Goal: Register for event/course

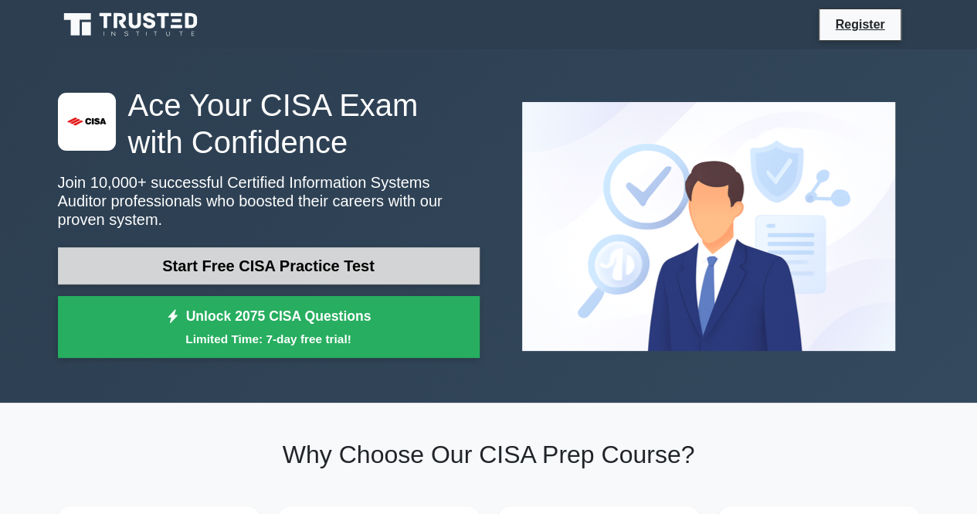
click at [290, 263] on link "Start Free CISA Practice Test" at bounding box center [269, 265] width 422 height 37
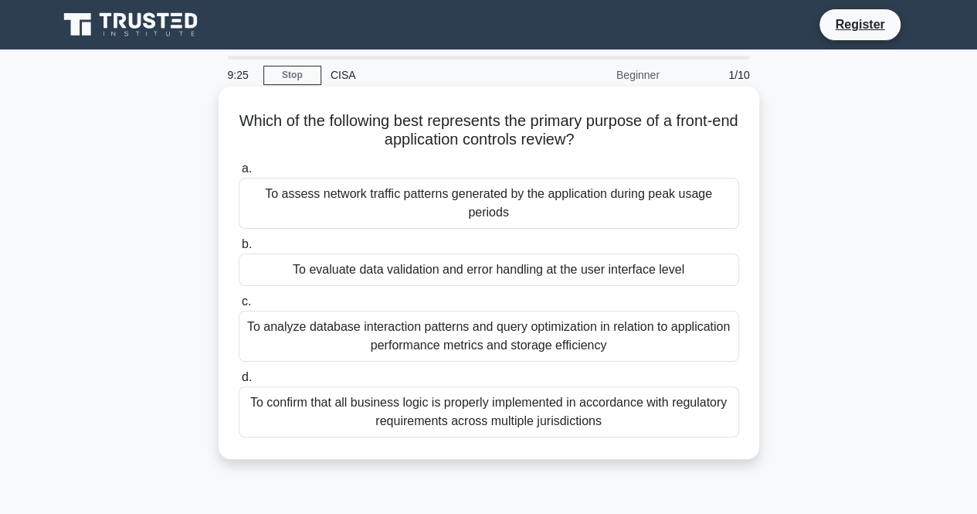
drag, startPoint x: 571, startPoint y: 330, endPoint x: 608, endPoint y: 346, distance: 40.5
click at [608, 346] on div "To analyze database interaction patterns and query optimization in relation to …" at bounding box center [489, 335] width 500 height 51
click at [539, 276] on div "To evaluate data validation and error handling at the user interface level" at bounding box center [489, 269] width 500 height 32
click at [239, 249] on input "b. To evaluate data validation and error handling at the user interface level" at bounding box center [239, 244] width 0 height 10
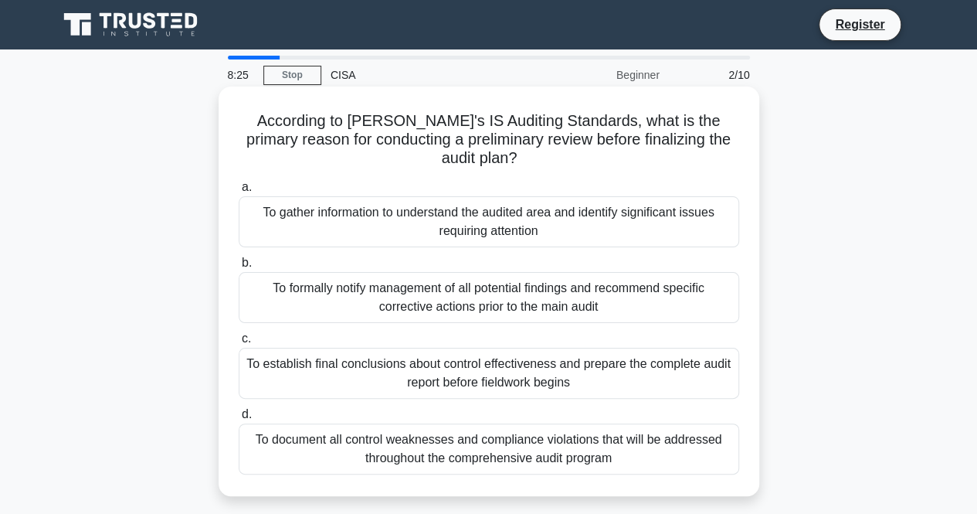
click at [533, 430] on div "To document all control weaknesses and compliance violations that will be addre…" at bounding box center [489, 448] width 500 height 51
click at [239, 419] on input "d. To document all control weaknesses and compliance violations that will be ad…" at bounding box center [239, 414] width 0 height 10
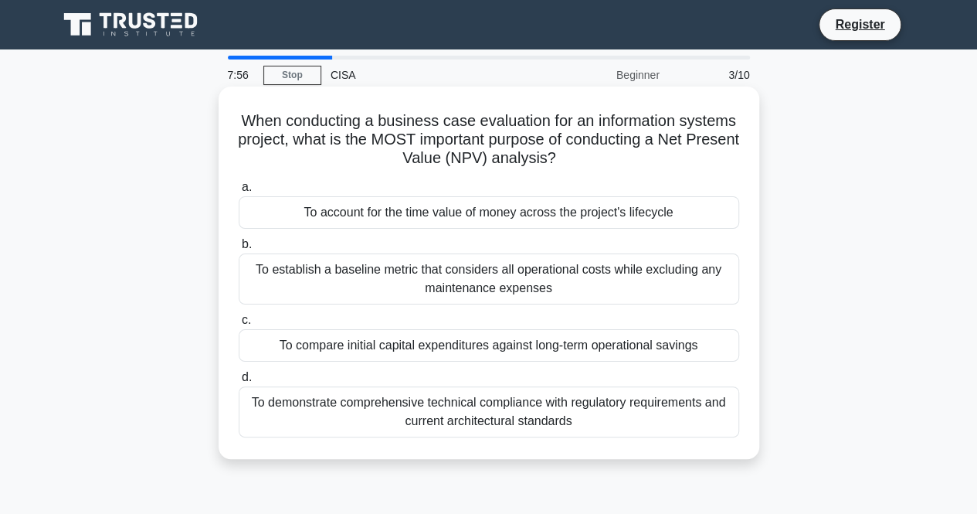
click at [598, 343] on div "To compare initial capital expenditures against long-term operational savings" at bounding box center [489, 345] width 500 height 32
click at [239, 325] on input "c. To compare initial capital expenditures against long-term operational savings" at bounding box center [239, 320] width 0 height 10
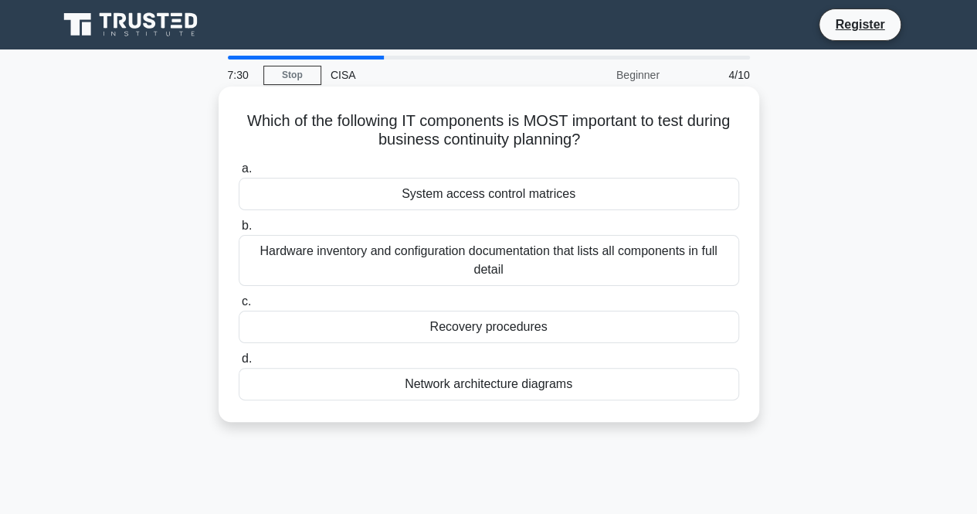
click at [520, 330] on div "Recovery procedures" at bounding box center [489, 326] width 500 height 32
click at [239, 307] on input "c. Recovery procedures" at bounding box center [239, 302] width 0 height 10
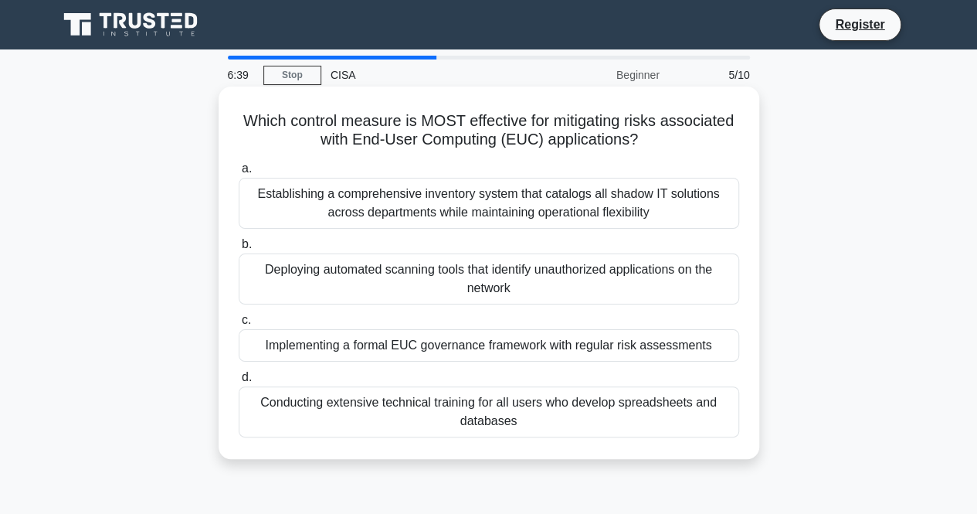
click at [449, 337] on div "Implementing a formal EUC governance framework with regular risk assessments" at bounding box center [489, 345] width 500 height 32
click at [239, 325] on input "c. Implementing a formal EUC governance framework with regular risk assessments" at bounding box center [239, 320] width 0 height 10
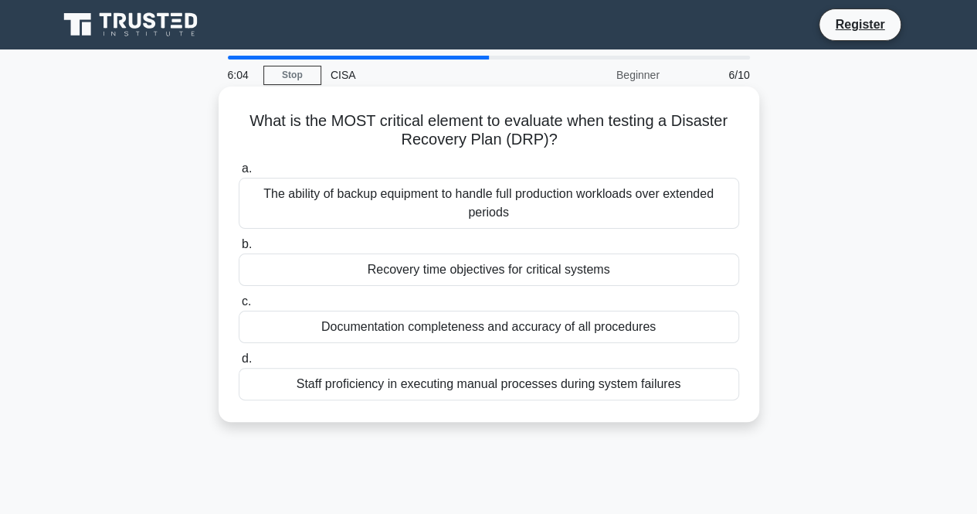
click at [482, 379] on div "Staff proficiency in executing manual processes during system failures" at bounding box center [489, 384] width 500 height 32
click at [239, 364] on input "d. Staff proficiency in executing manual processes during system failures" at bounding box center [239, 359] width 0 height 10
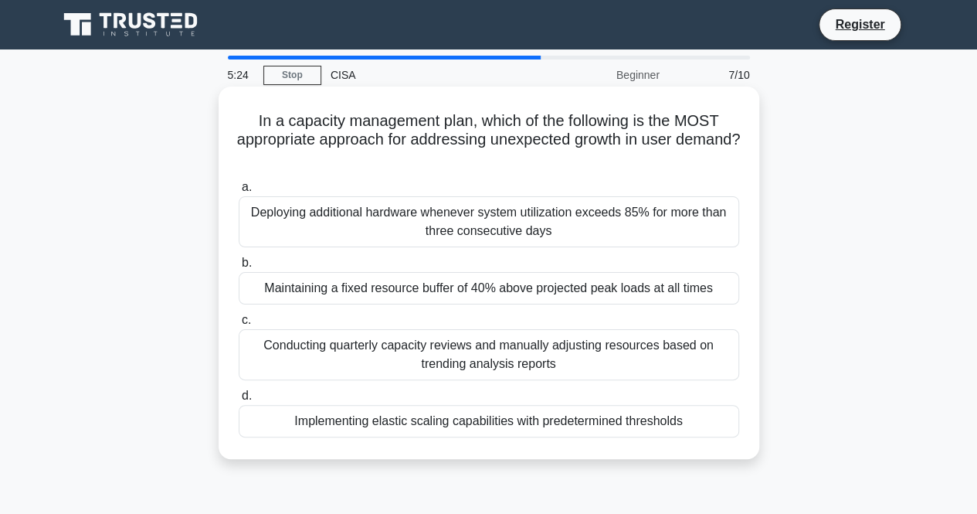
click at [544, 413] on div "Implementing elastic scaling capabilities with predetermined thresholds" at bounding box center [489, 421] width 500 height 32
click at [239, 401] on input "d. Implementing elastic scaling capabilities with predetermined thresholds" at bounding box center [239, 396] width 0 height 10
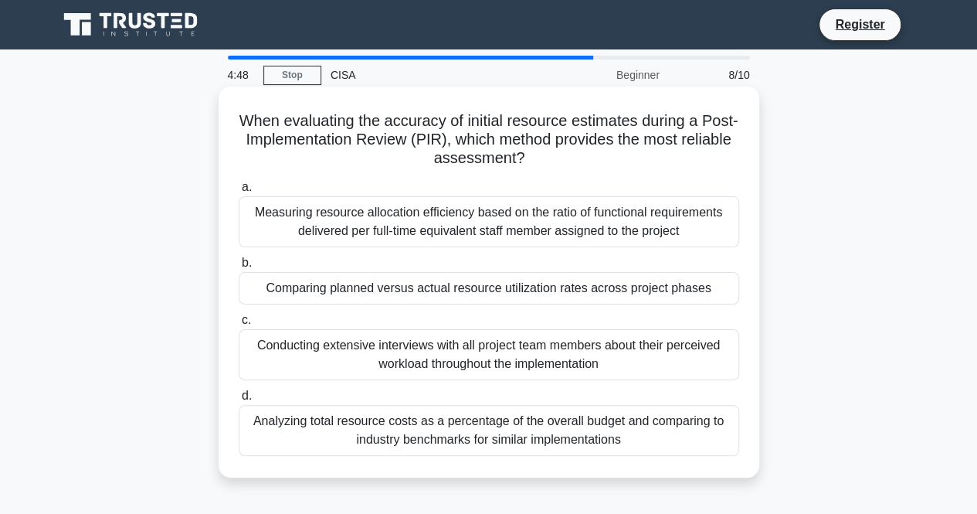
click at [493, 286] on div "Comparing planned versus actual resource utilization rates across project phases" at bounding box center [489, 288] width 500 height 32
click at [239, 268] on input "b. Comparing planned versus actual resource utilization rates across project ph…" at bounding box center [239, 263] width 0 height 10
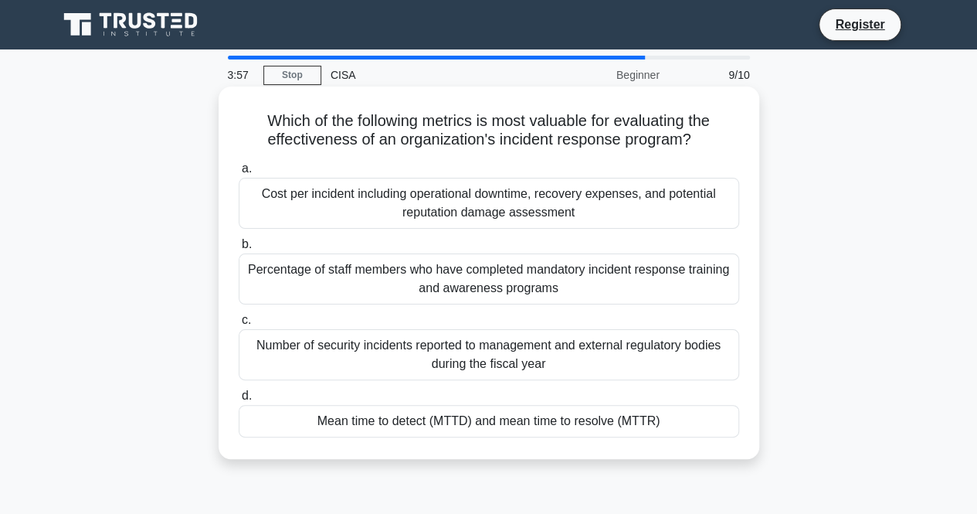
click at [470, 427] on div "Mean time to detect (MTTD) and mean time to resolve (MTTR)" at bounding box center [489, 421] width 500 height 32
click at [239, 401] on input "d. Mean time to detect (MTTD) and mean time to resolve (MTTR)" at bounding box center [239, 396] width 0 height 10
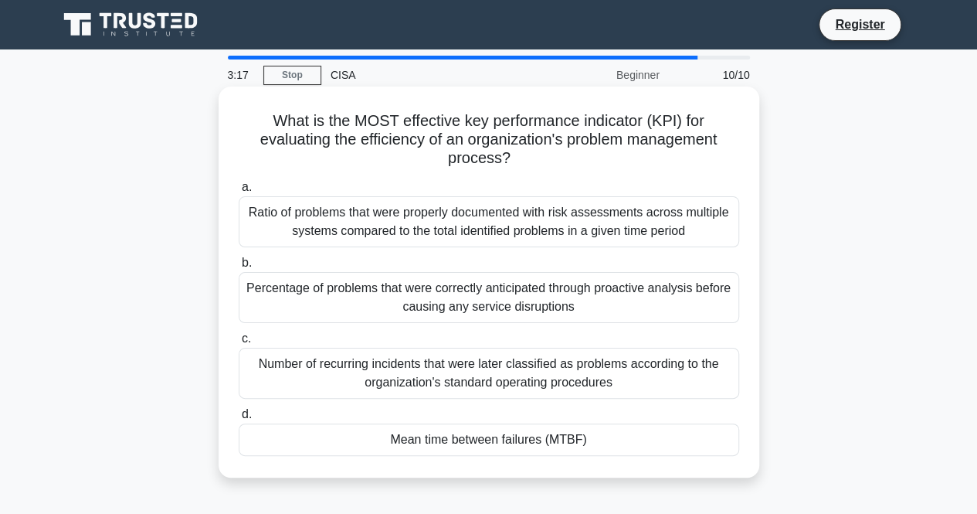
click at [497, 444] on div "Mean time between failures (MTBF)" at bounding box center [489, 439] width 500 height 32
click at [239, 419] on input "d. Mean time between failures (MTBF)" at bounding box center [239, 414] width 0 height 10
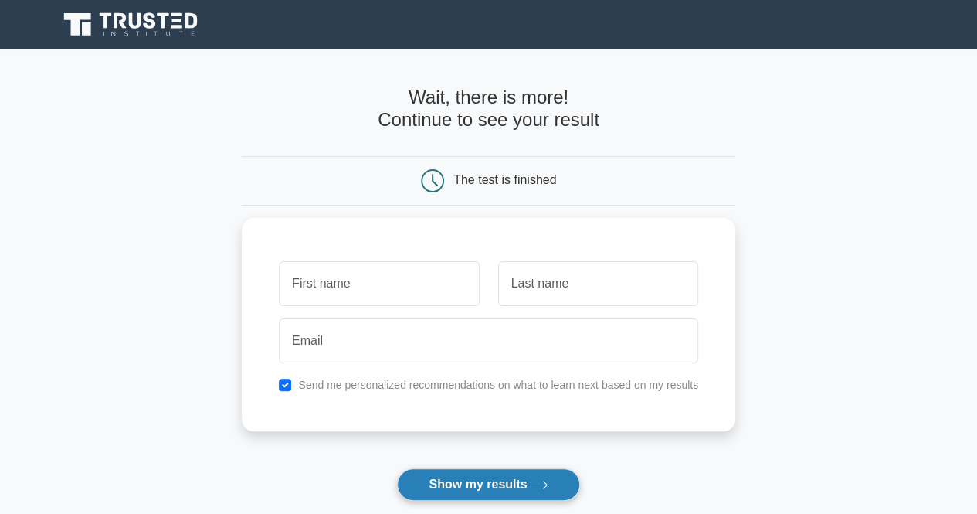
click at [456, 479] on button "Show my results" at bounding box center [488, 484] width 182 height 32
click at [365, 158] on div "The test is finished" at bounding box center [488, 180] width 493 height 49
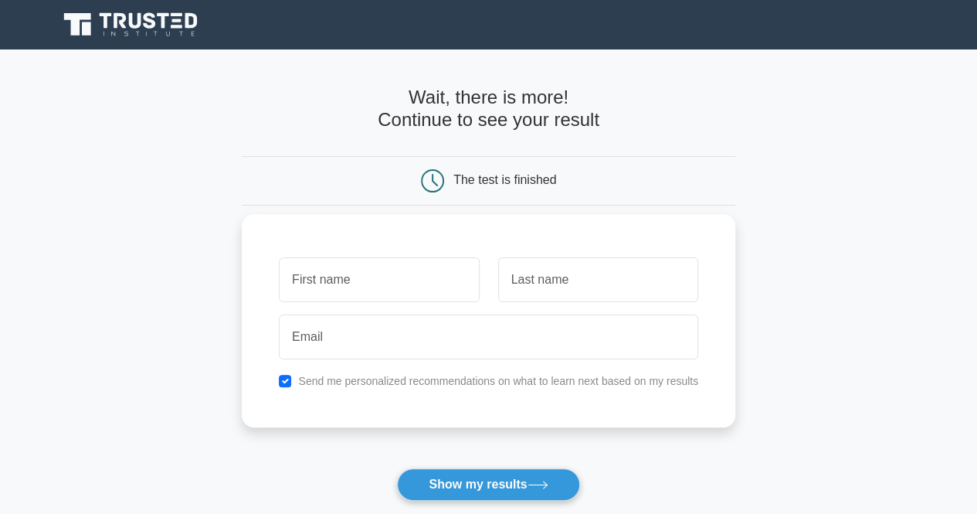
click at [290, 385] on div "Send me personalized recommendations on what to learn next based on my results" at bounding box center [488, 380] width 438 height 19
click at [284, 378] on input "checkbox" at bounding box center [285, 381] width 12 height 12
checkbox input "false"
click at [383, 283] on input "text" at bounding box center [379, 279] width 200 height 45
type input "a"
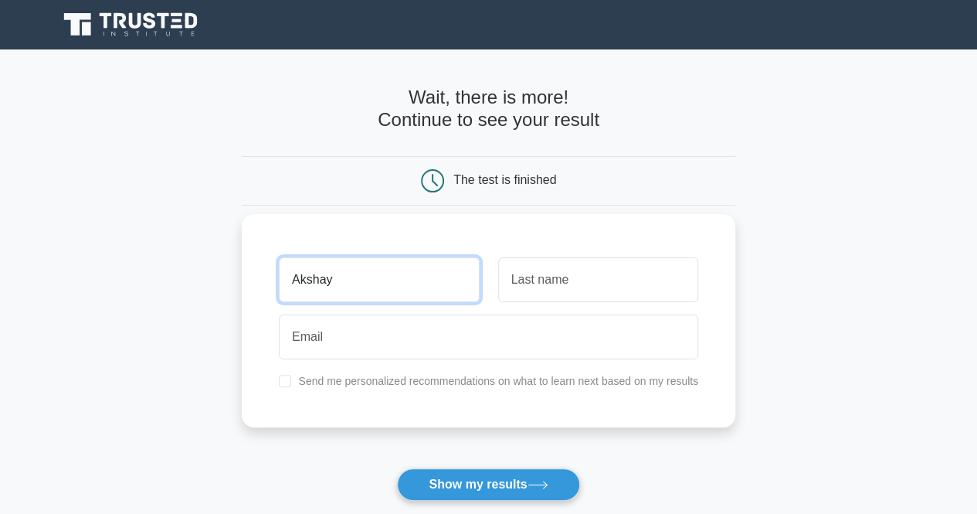
type input "Akshay"
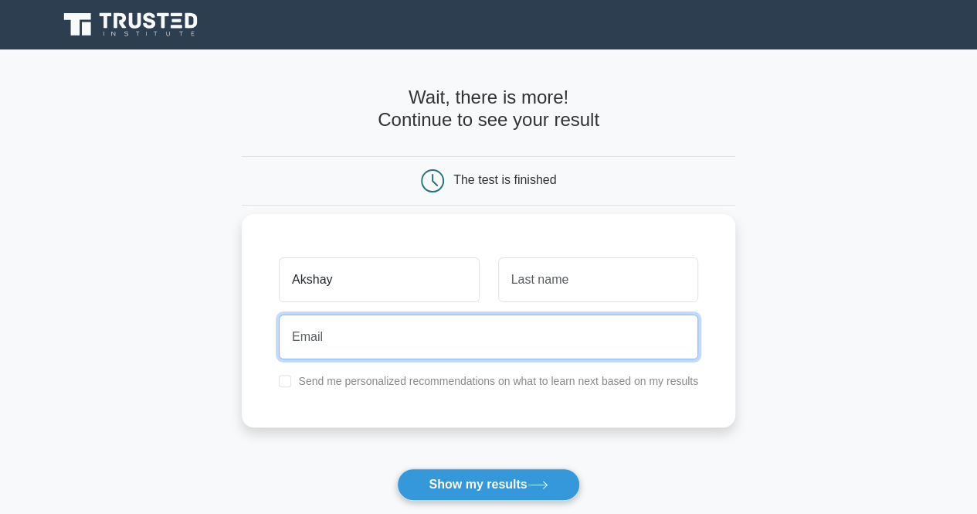
click at [324, 327] on input "email" at bounding box center [488, 336] width 419 height 45
type input "A"
